Goal: Information Seeking & Learning: Find specific fact

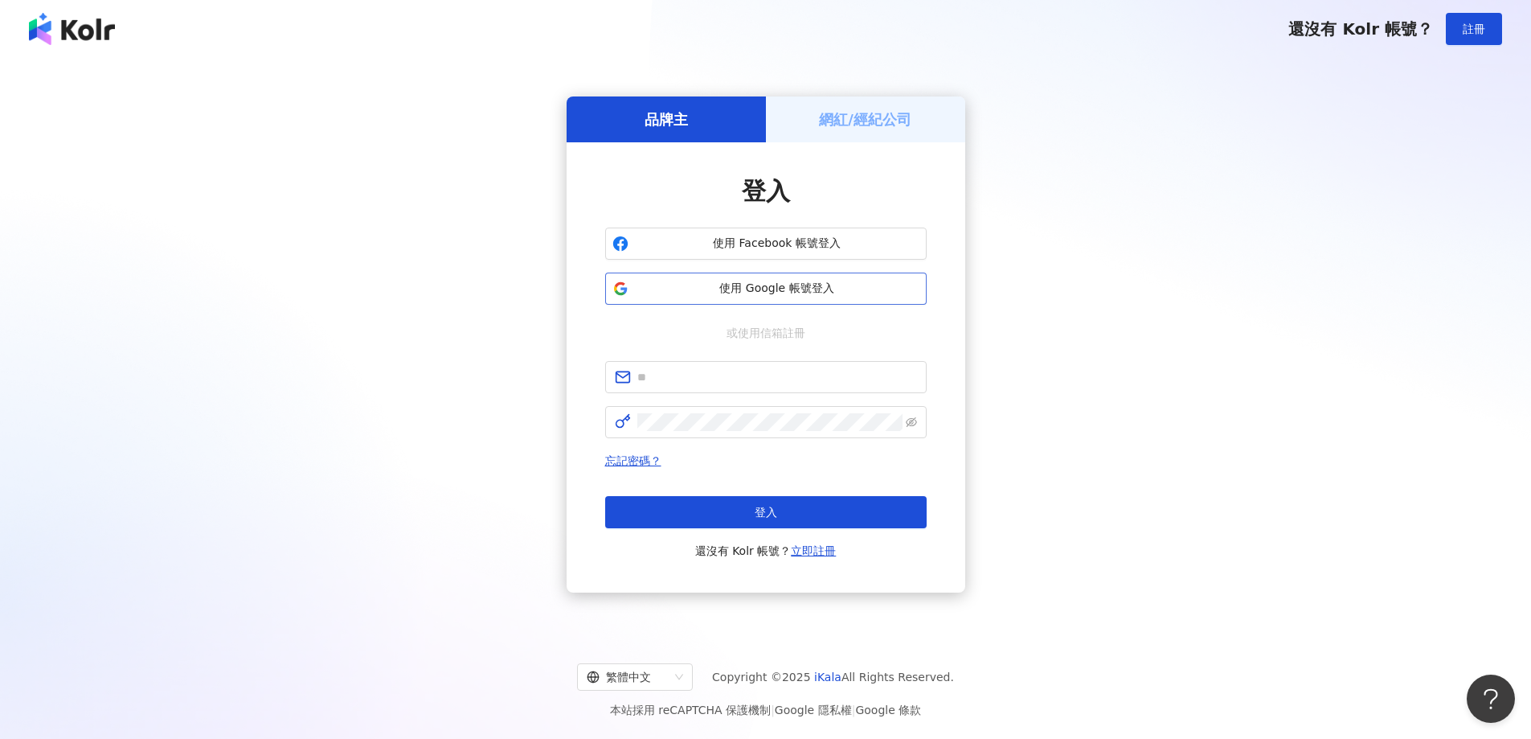
click at [772, 293] on span "使用 Google 帳號登入" at bounding box center [777, 289] width 285 height 16
click at [780, 268] on div "使用 Facebook 帳號登入 使用 Google 帳號登入" at bounding box center [766, 265] width 322 height 77
click at [780, 281] on span "使用 Google 帳號登入" at bounding box center [777, 289] width 285 height 16
click at [786, 506] on button "登入" at bounding box center [766, 512] width 322 height 32
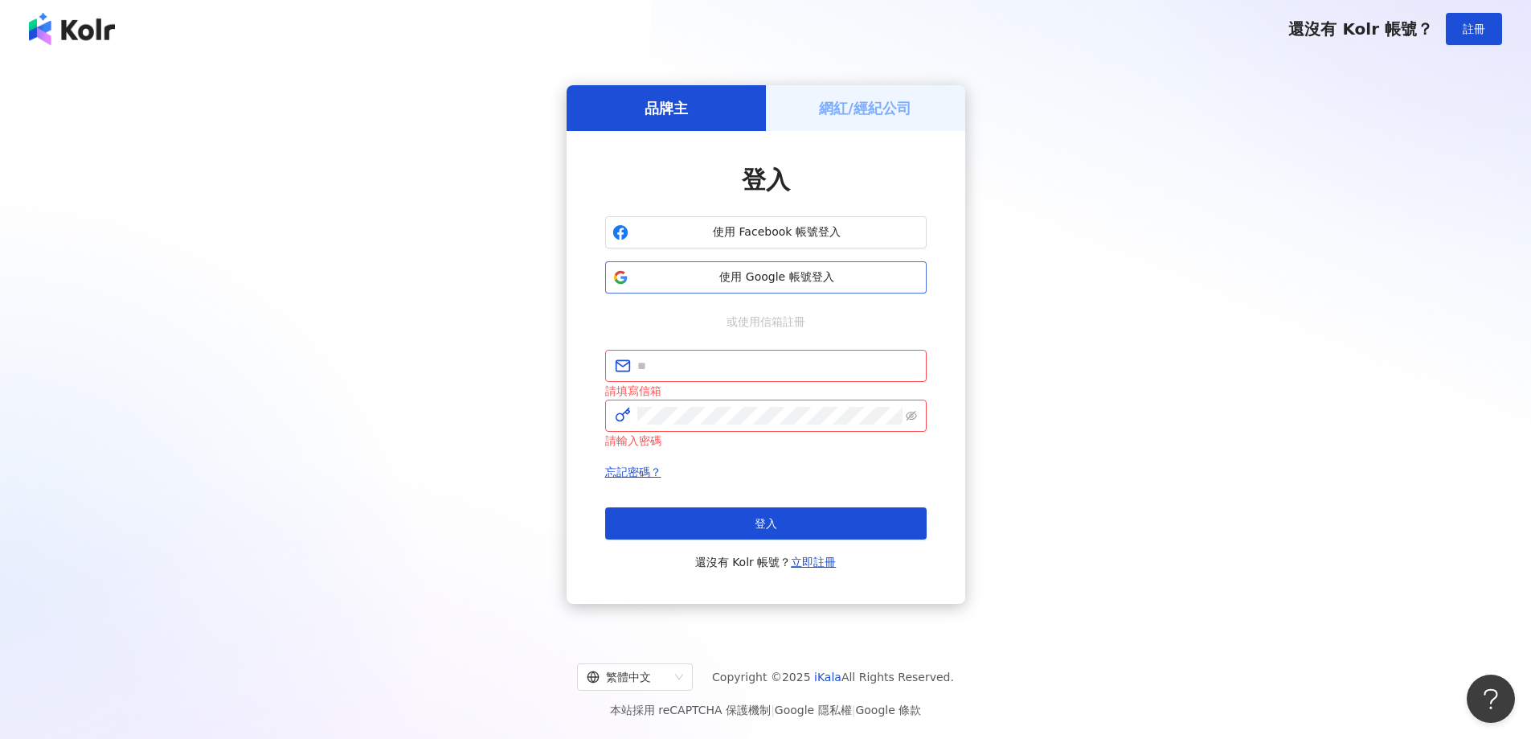
click at [750, 279] on span "使用 Google 帳號登入" at bounding box center [777, 277] width 285 height 16
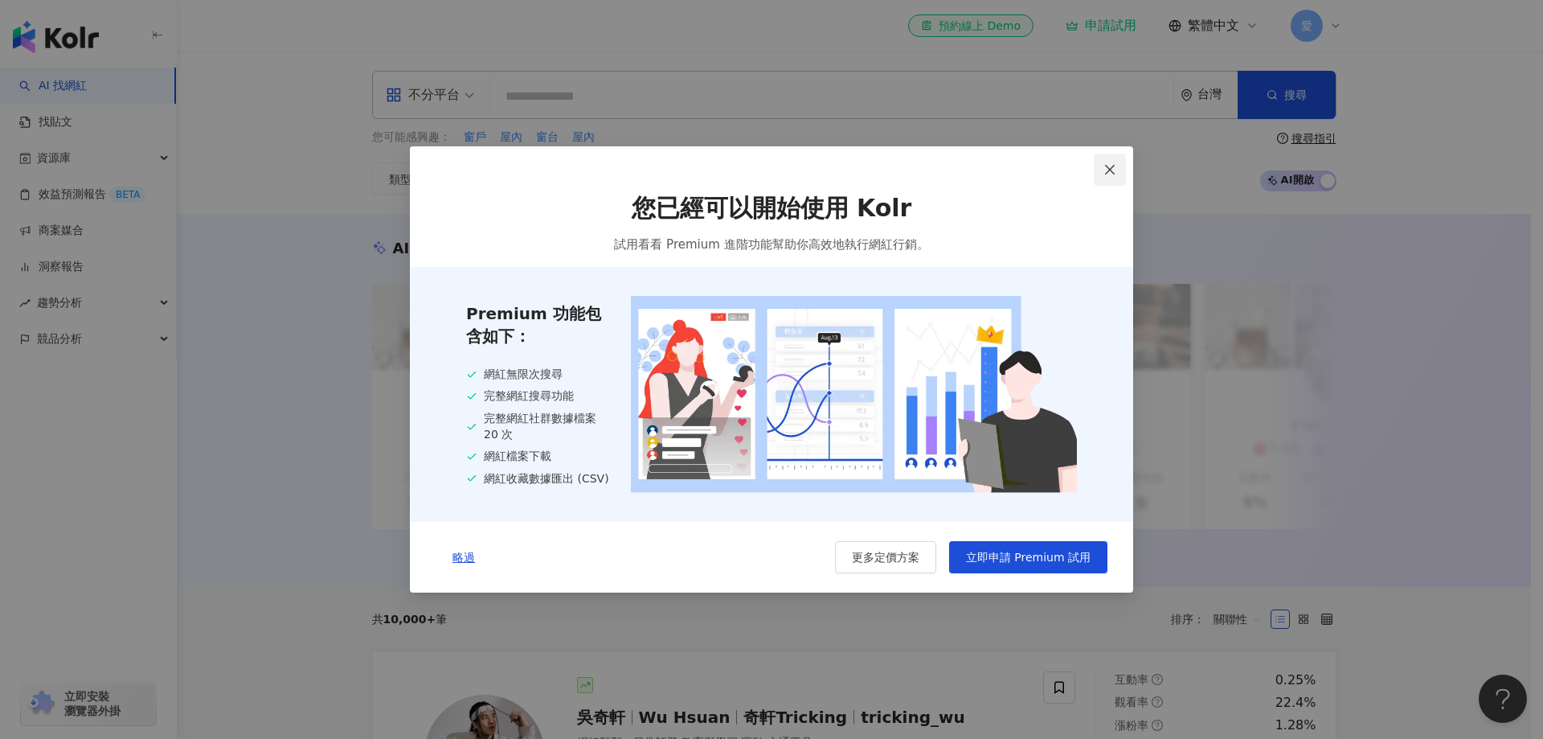
click at [1105, 166] on icon "close" at bounding box center [1110, 169] width 13 height 13
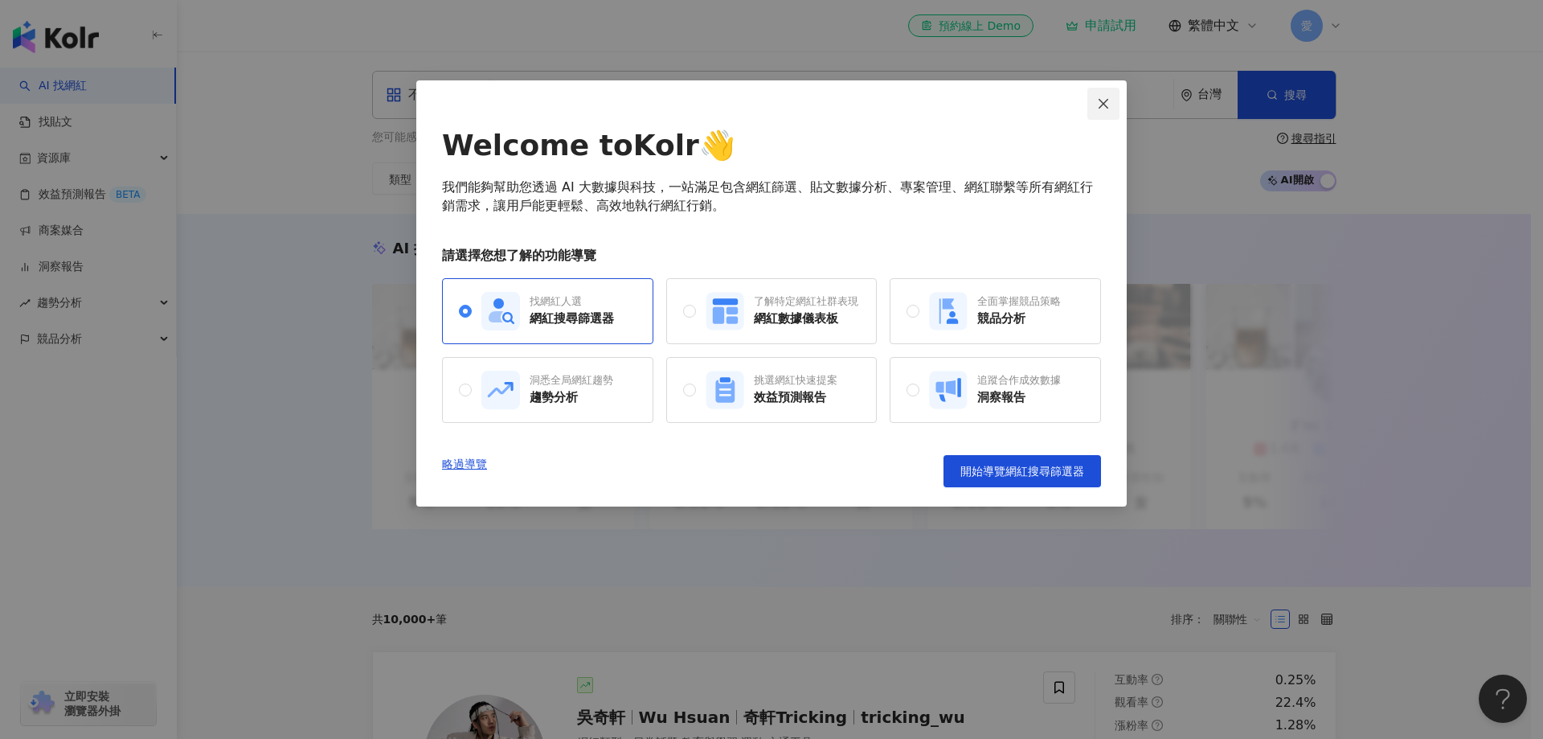
click at [1103, 108] on icon "close" at bounding box center [1103, 103] width 13 height 13
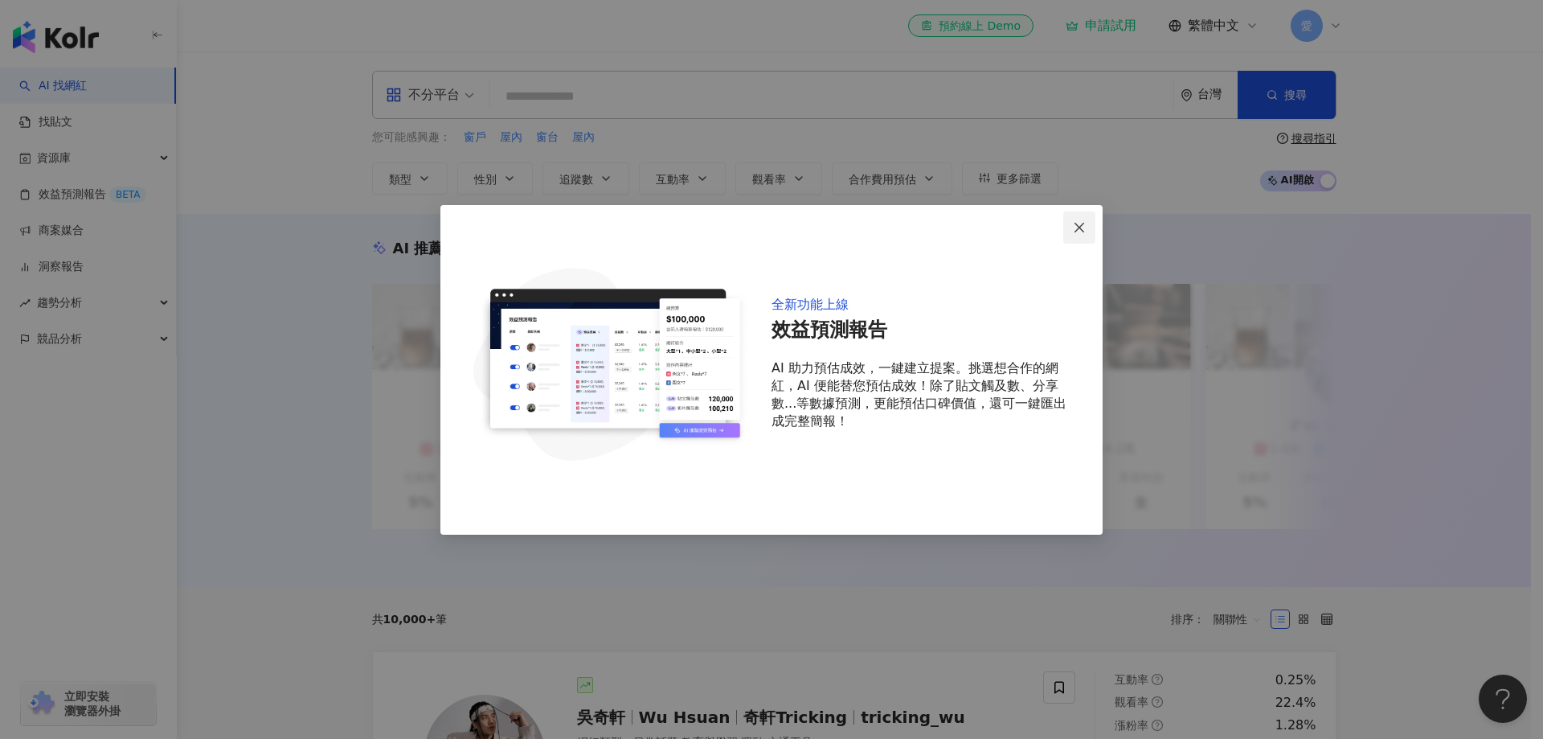
click at [1087, 224] on span "Close" at bounding box center [1079, 227] width 32 height 13
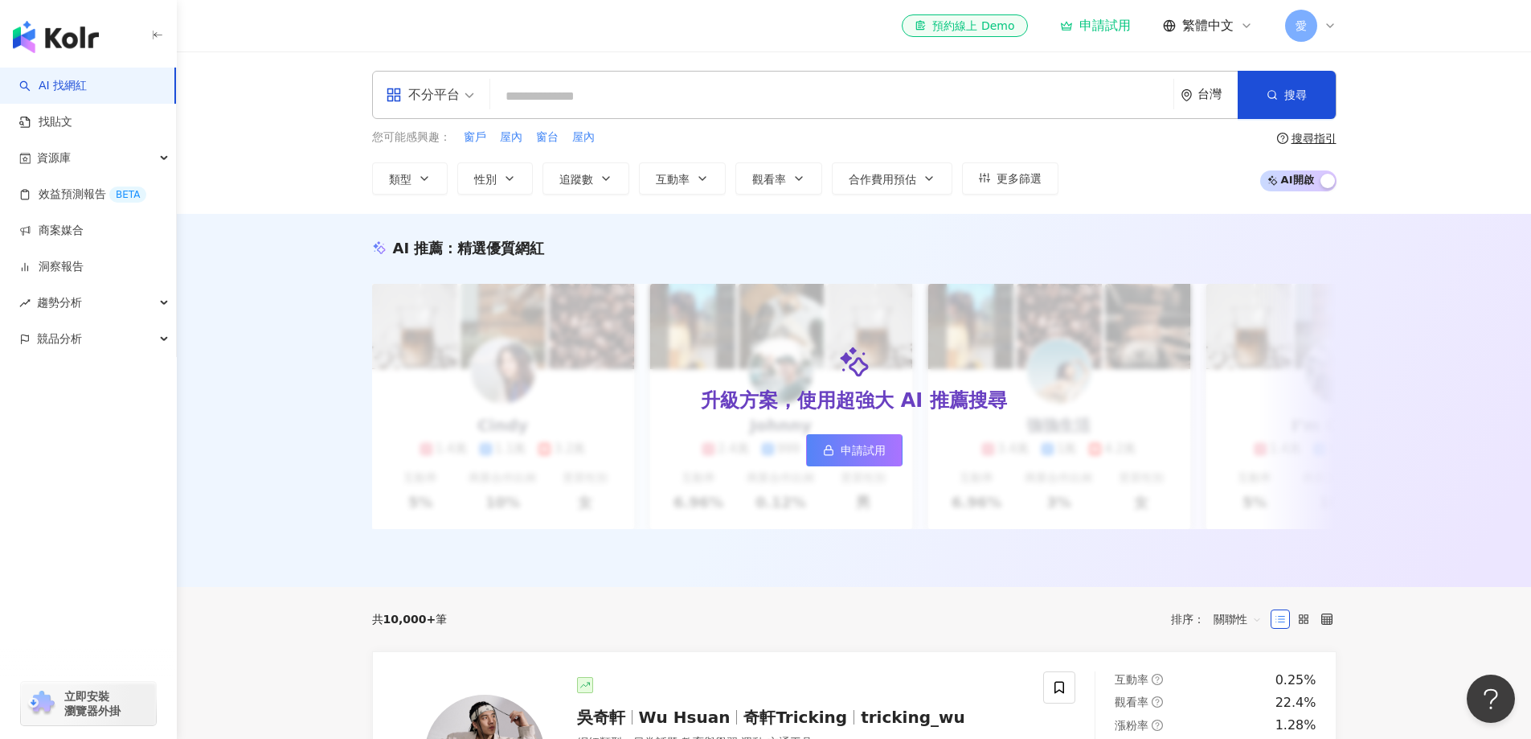
click at [626, 95] on input "search" at bounding box center [832, 96] width 670 height 31
paste input "**********"
click at [1303, 89] on span "搜尋" at bounding box center [1295, 94] width 23 height 13
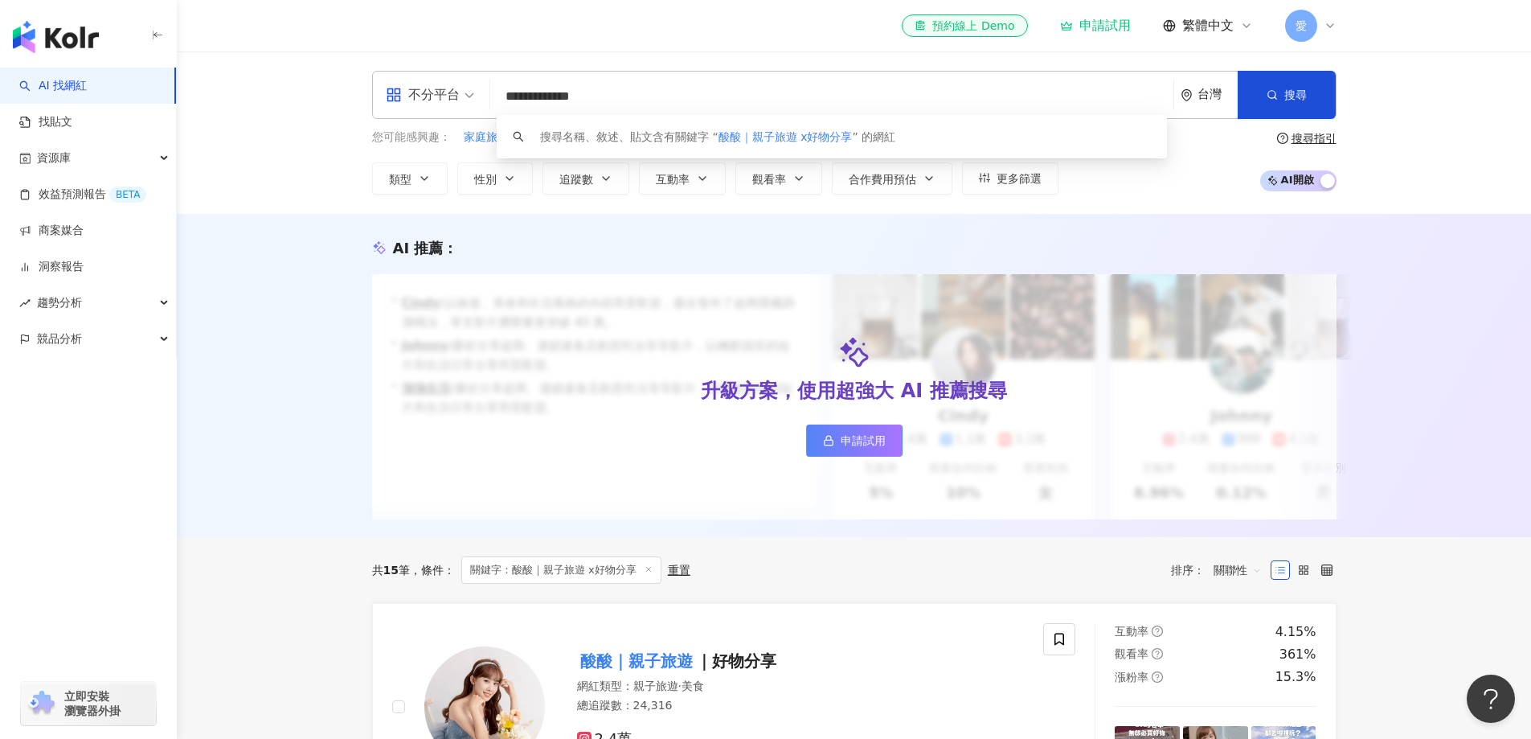
drag, startPoint x: 667, startPoint y: 97, endPoint x: 485, endPoint y: 99, distance: 182.5
click at [449, 97] on div "**********" at bounding box center [854, 95] width 965 height 48
paste input "search"
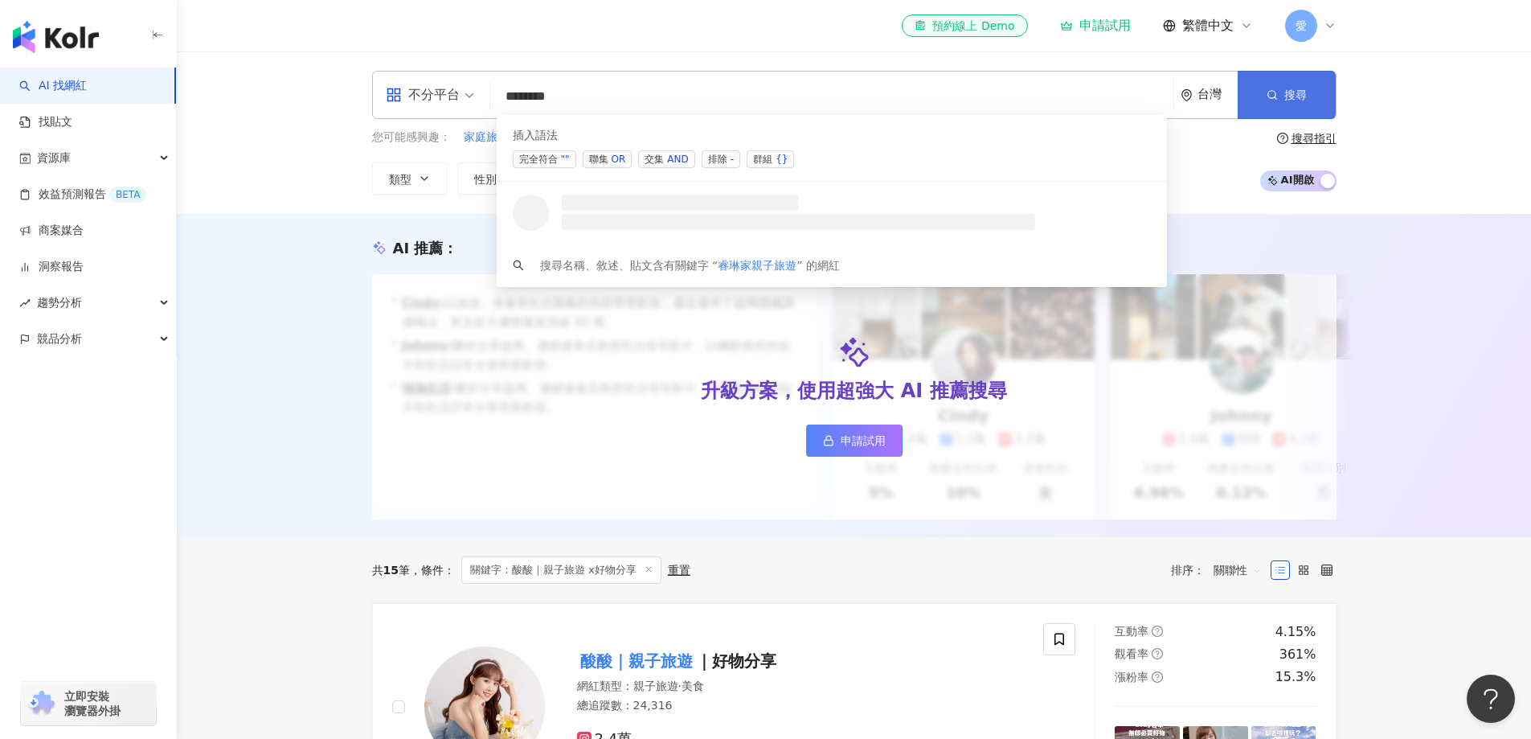
type input "*******"
click at [1268, 96] on circle "button" at bounding box center [1271, 94] width 7 height 7
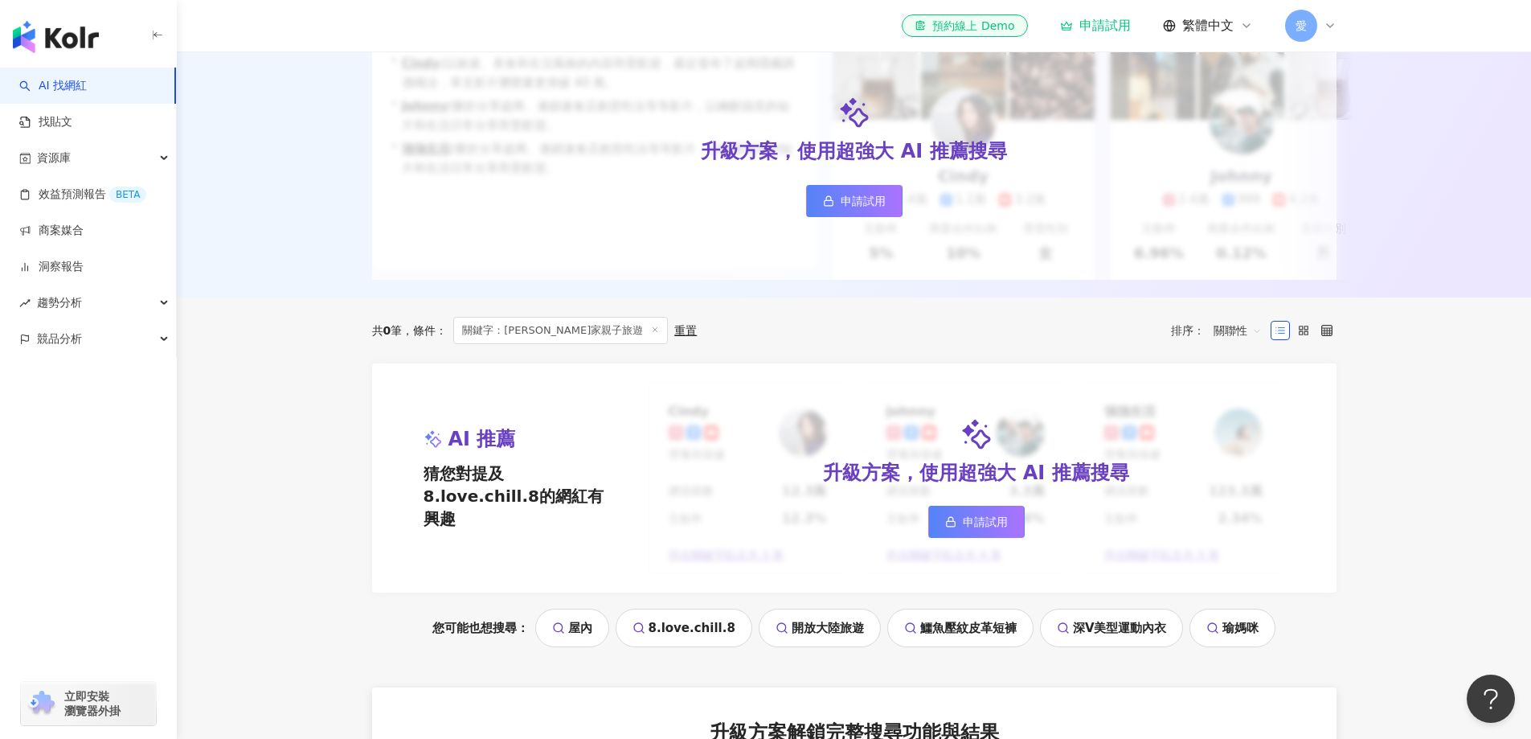
scroll to position [241, 0]
